Goal: Task Accomplishment & Management: Manage account settings

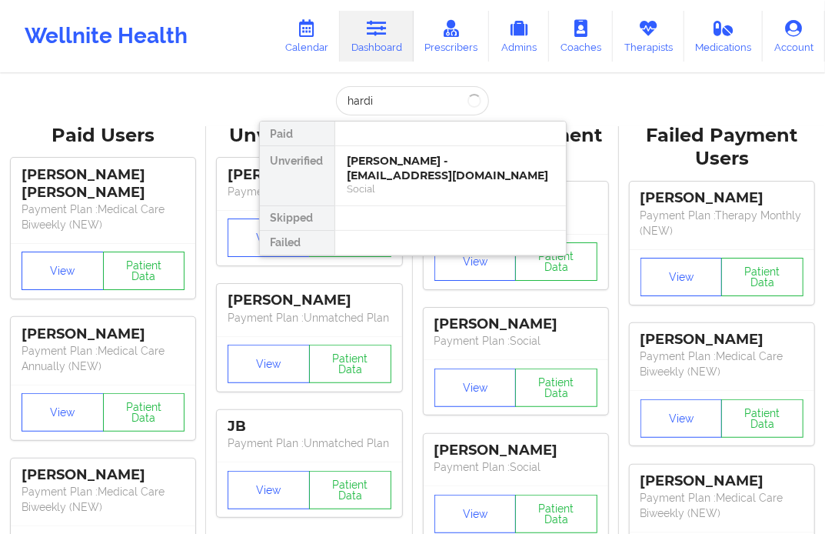
type input "hardis"
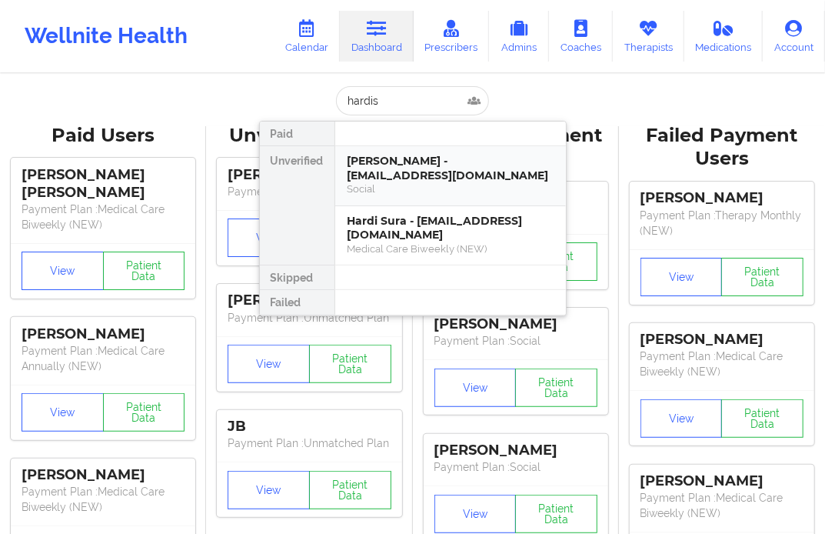
click at [380, 175] on div "[PERSON_NAME] - [EMAIL_ADDRESS][DOMAIN_NAME]" at bounding box center [451, 168] width 206 height 28
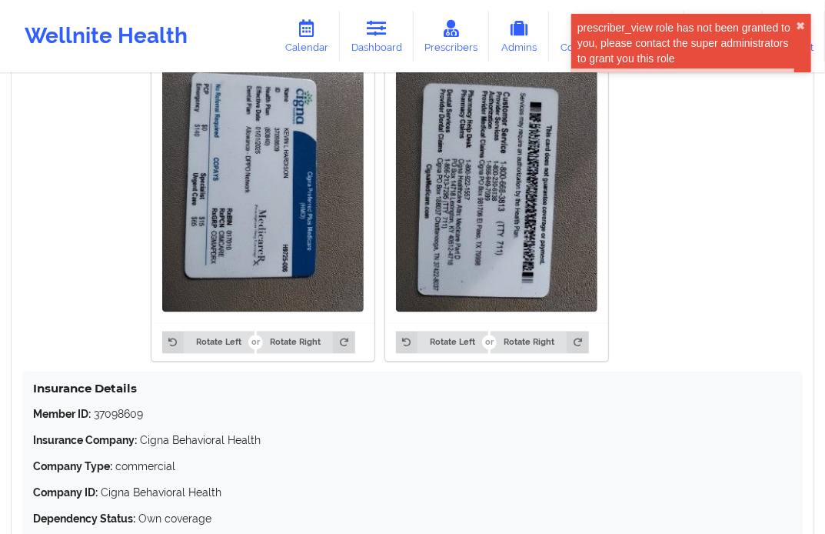
scroll to position [1196, 0]
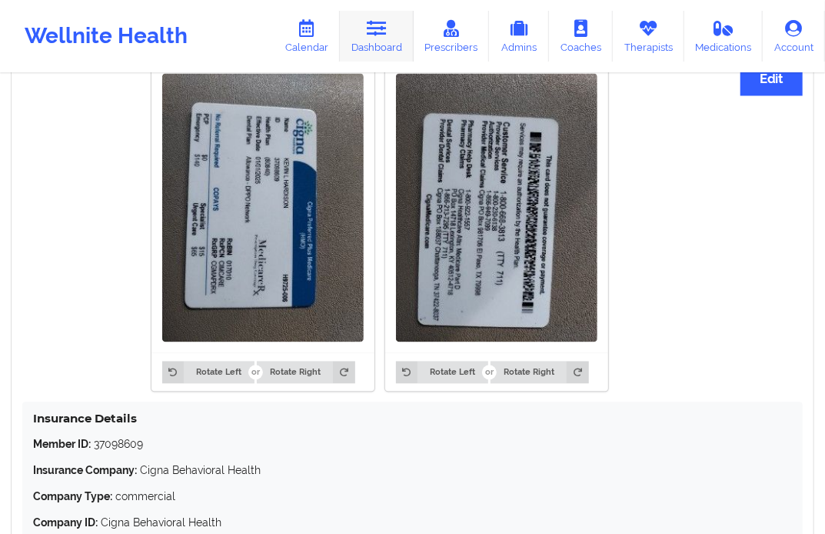
click at [391, 42] on link "Dashboard" at bounding box center [377, 36] width 74 height 51
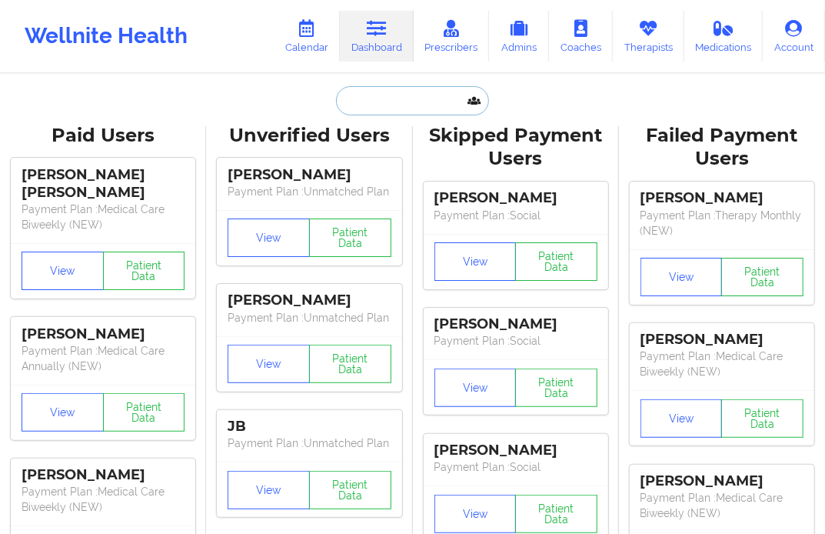
click at [385, 109] on input "text" at bounding box center [412, 100] width 152 height 29
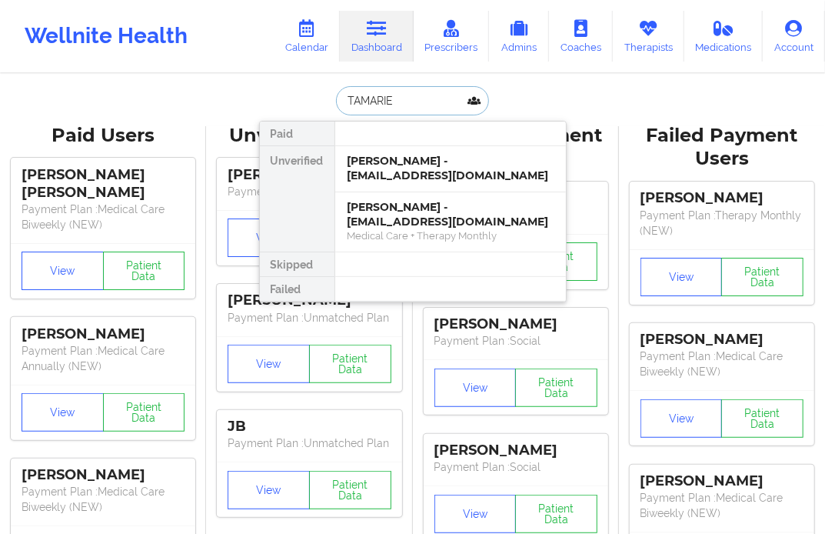
click at [415, 104] on input "TAMARIE" at bounding box center [412, 100] width 152 height 29
drag, startPoint x: 388, startPoint y: 100, endPoint x: 321, endPoint y: 109, distance: 67.5
click at [321, 109] on div "[PERSON_NAME] Unverified [PERSON_NAME] - [EMAIL_ADDRESS][DOMAIN_NAME] [PERSON_N…" at bounding box center [413, 100] width 308 height 29
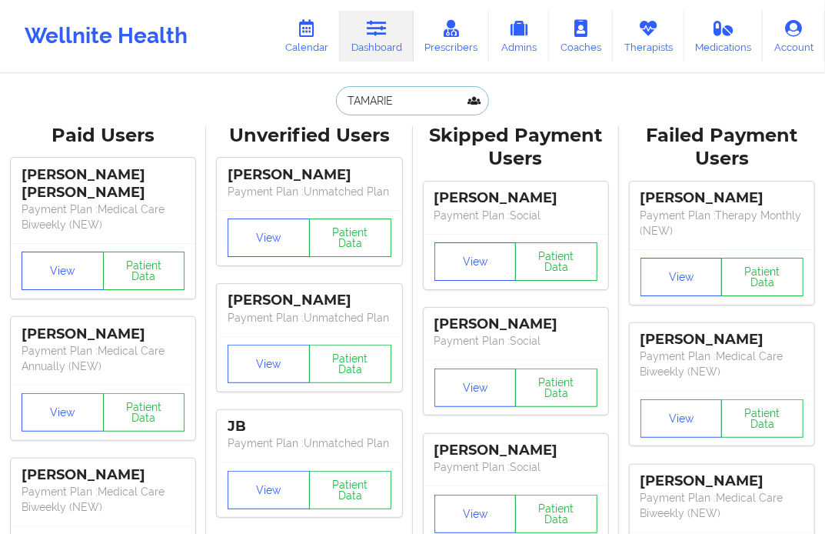
type input "TAMARIE"
click at [287, 96] on div "[PERSON_NAME] Unverified [PERSON_NAME] - [EMAIL_ADDRESS][DOMAIN_NAME] [PERSON_N…" at bounding box center [413, 100] width 308 height 29
drag, startPoint x: 386, startPoint y: 98, endPoint x: 331, endPoint y: 109, distance: 55.7
click at [331, 109] on div "[PERSON_NAME] Unverified [PERSON_NAME] - [EMAIL_ADDRESS][DOMAIN_NAME] [PERSON_N…" at bounding box center [413, 100] width 308 height 29
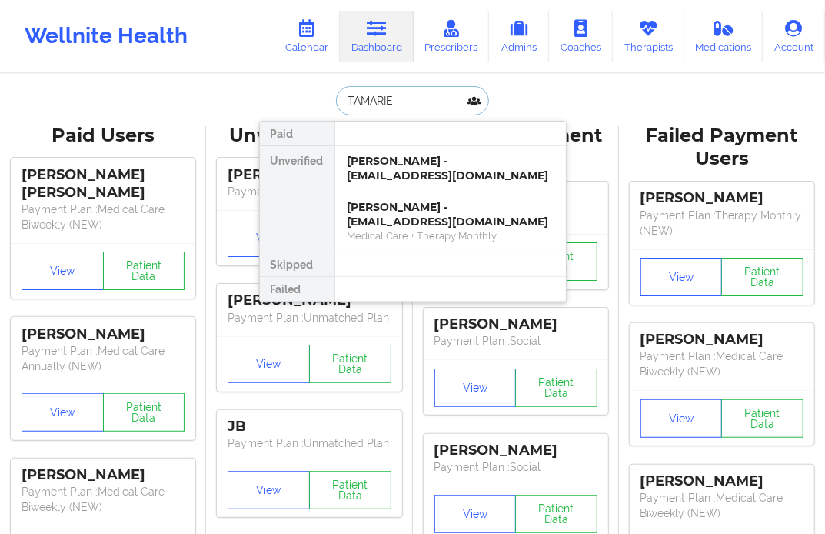
drag, startPoint x: 403, startPoint y: 96, endPoint x: 302, endPoint y: 113, distance: 102.2
click at [302, 113] on div "[PERSON_NAME] Unverified [PERSON_NAME] - [EMAIL_ADDRESS][DOMAIN_NAME] [PERSON_N…" at bounding box center [413, 100] width 308 height 29
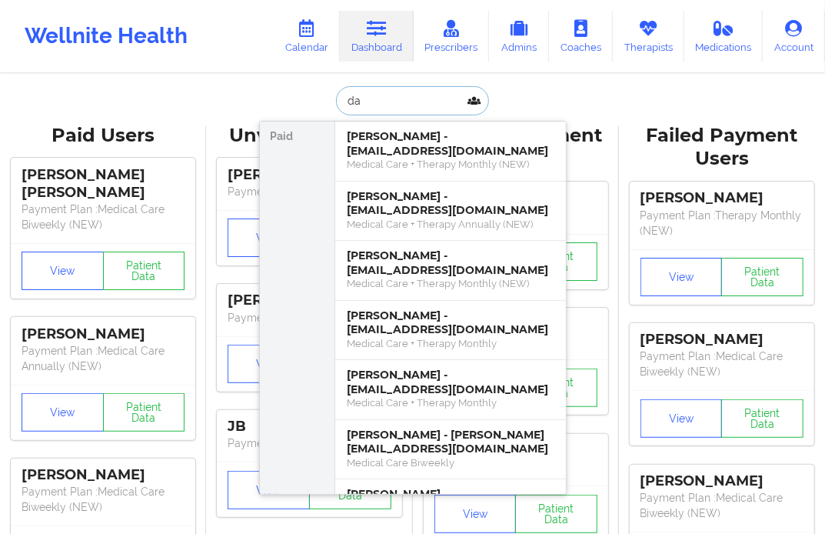
type input "d"
type input "[PERSON_NAME]"
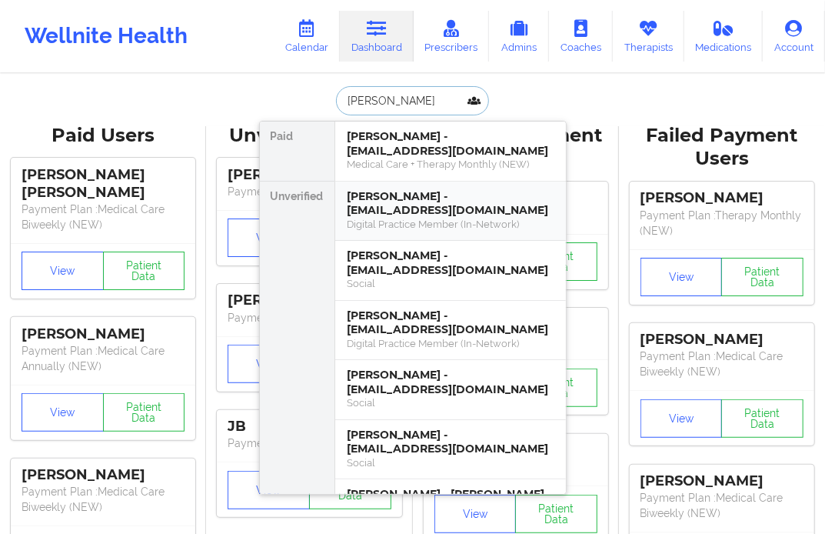
click at [388, 193] on div "[PERSON_NAME] - [EMAIL_ADDRESS][DOMAIN_NAME]" at bounding box center [451, 203] width 206 height 28
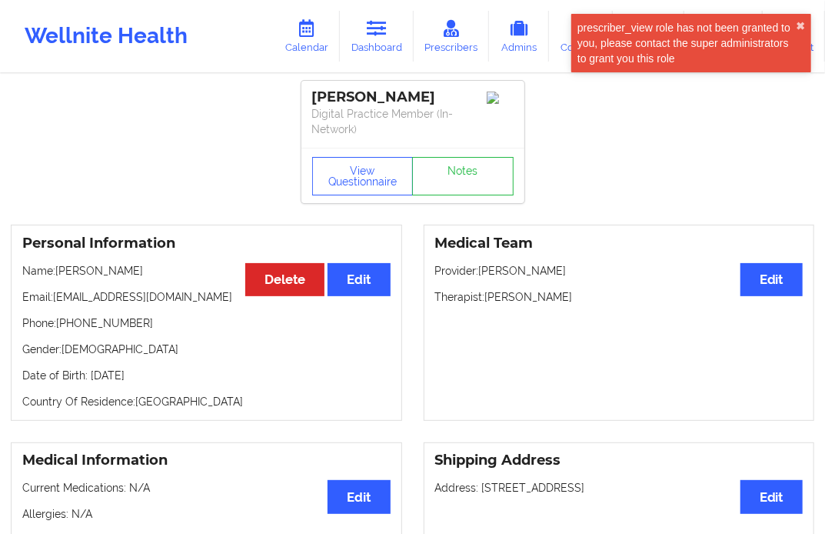
drag, startPoint x: 490, startPoint y: 292, endPoint x: 584, endPoint y: 290, distance: 94.6
click at [584, 290] on p "Therapist: [PERSON_NAME]" at bounding box center [619, 296] width 368 height 15
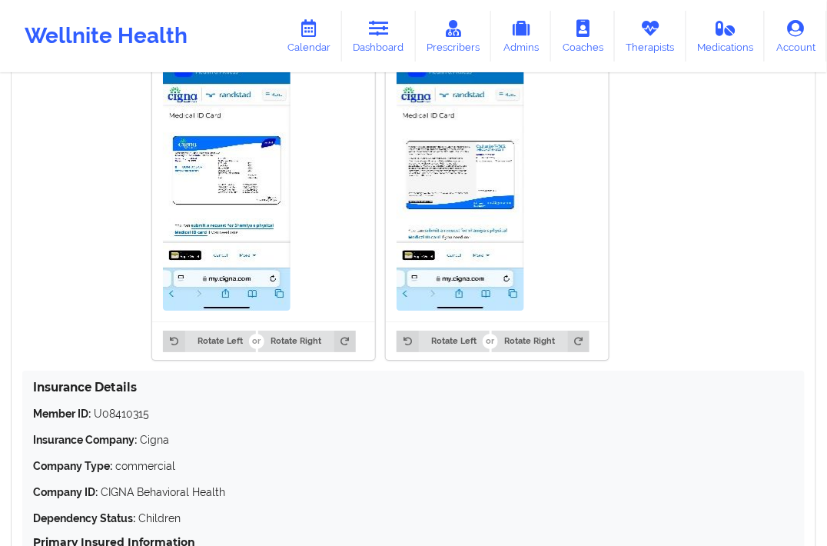
scroll to position [1213, 0]
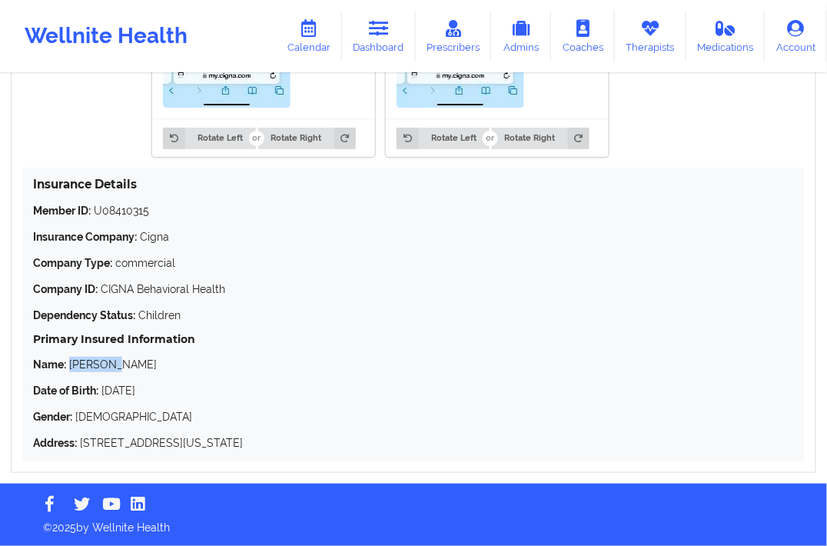
drag, startPoint x: 69, startPoint y: 359, endPoint x: 108, endPoint y: 363, distance: 38.6
click at [108, 363] on p "Name: [PERSON_NAME]" at bounding box center [413, 364] width 761 height 15
copy p "[PERSON_NAME]"
drag, startPoint x: 104, startPoint y: 390, endPoint x: 172, endPoint y: 394, distance: 68.6
click at [172, 394] on p "Date of Birth: [DEMOGRAPHIC_DATA]" at bounding box center [413, 390] width 761 height 15
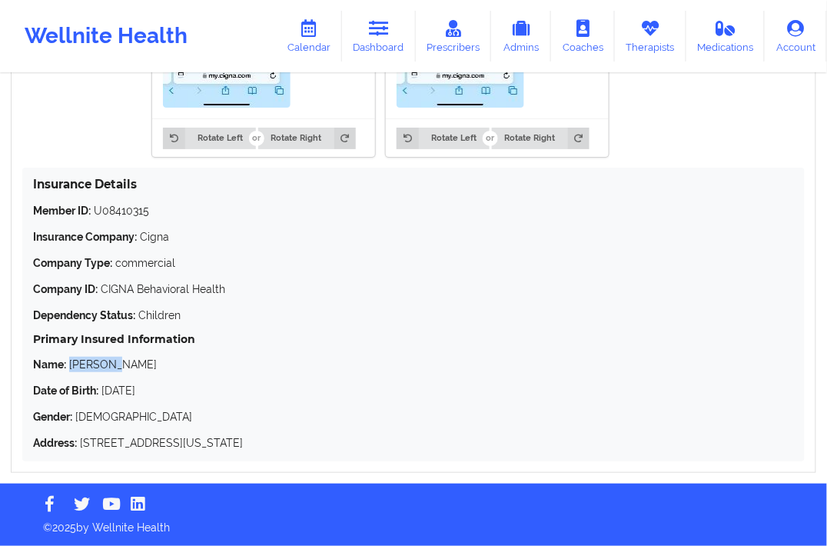
copy p "[DATE]"
drag, startPoint x: 96, startPoint y: 205, endPoint x: 150, endPoint y: 217, distance: 55.1
click at [150, 217] on p "Member ID: U08410315" at bounding box center [413, 210] width 761 height 15
copy p "U08410315"
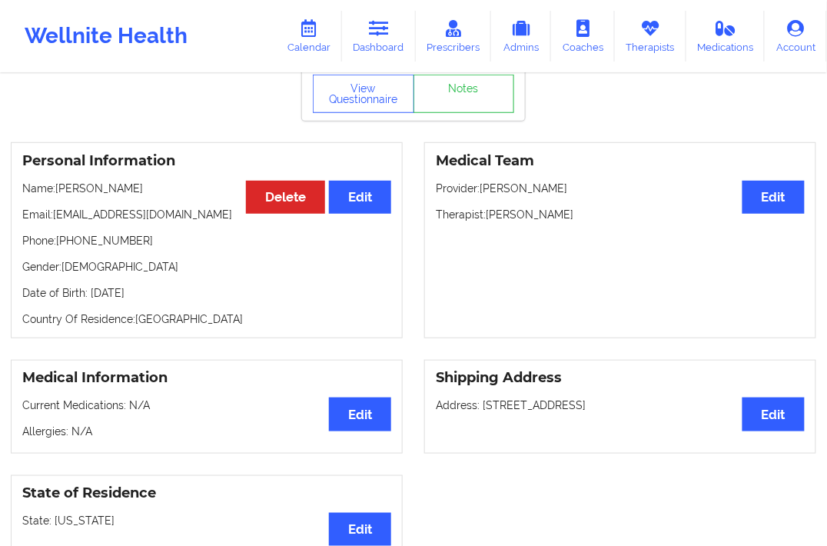
scroll to position [0, 0]
